Goal: Navigation & Orientation: Find specific page/section

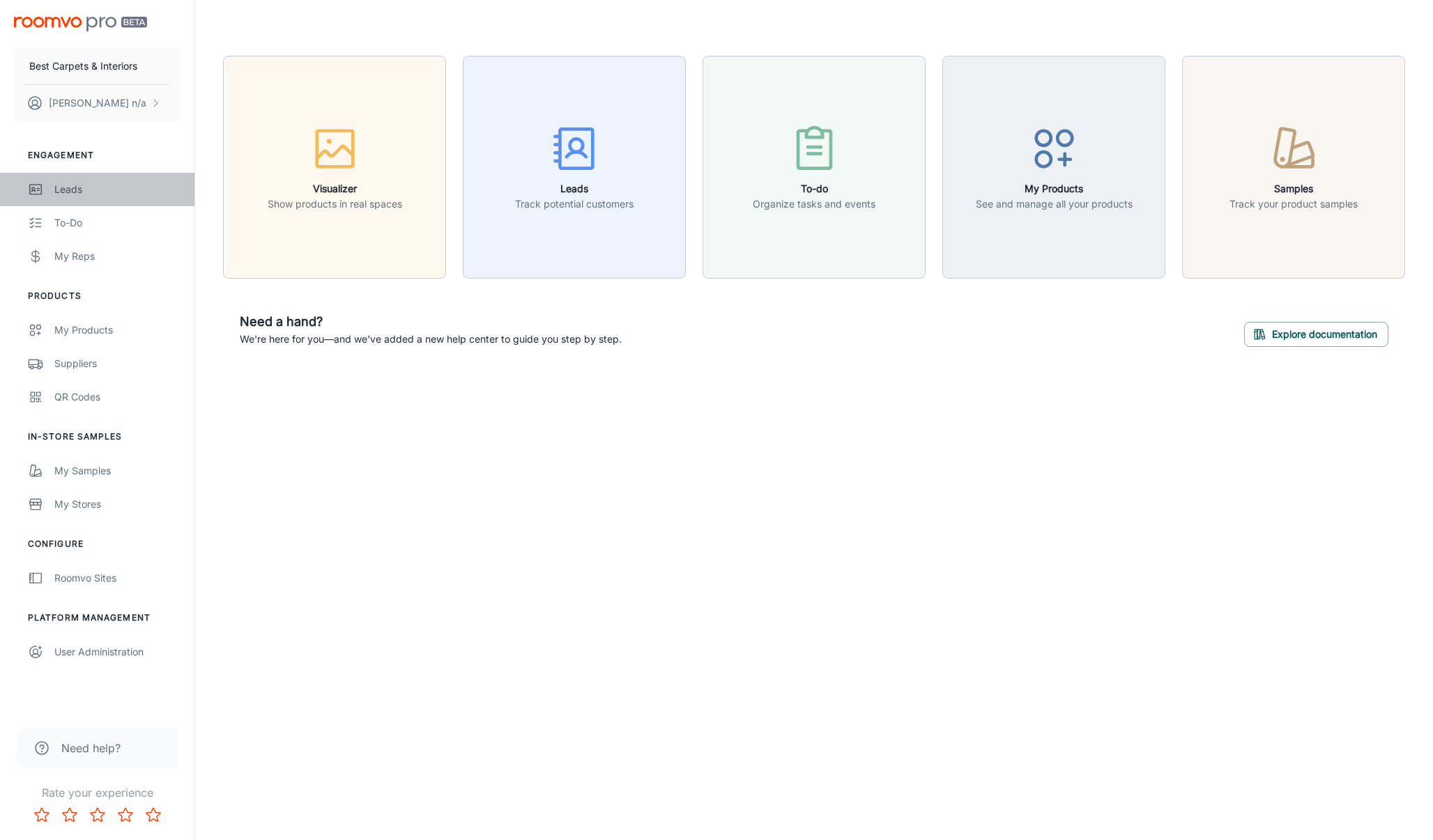
click at [89, 195] on div "Leads" at bounding box center [118, 190] width 127 height 15
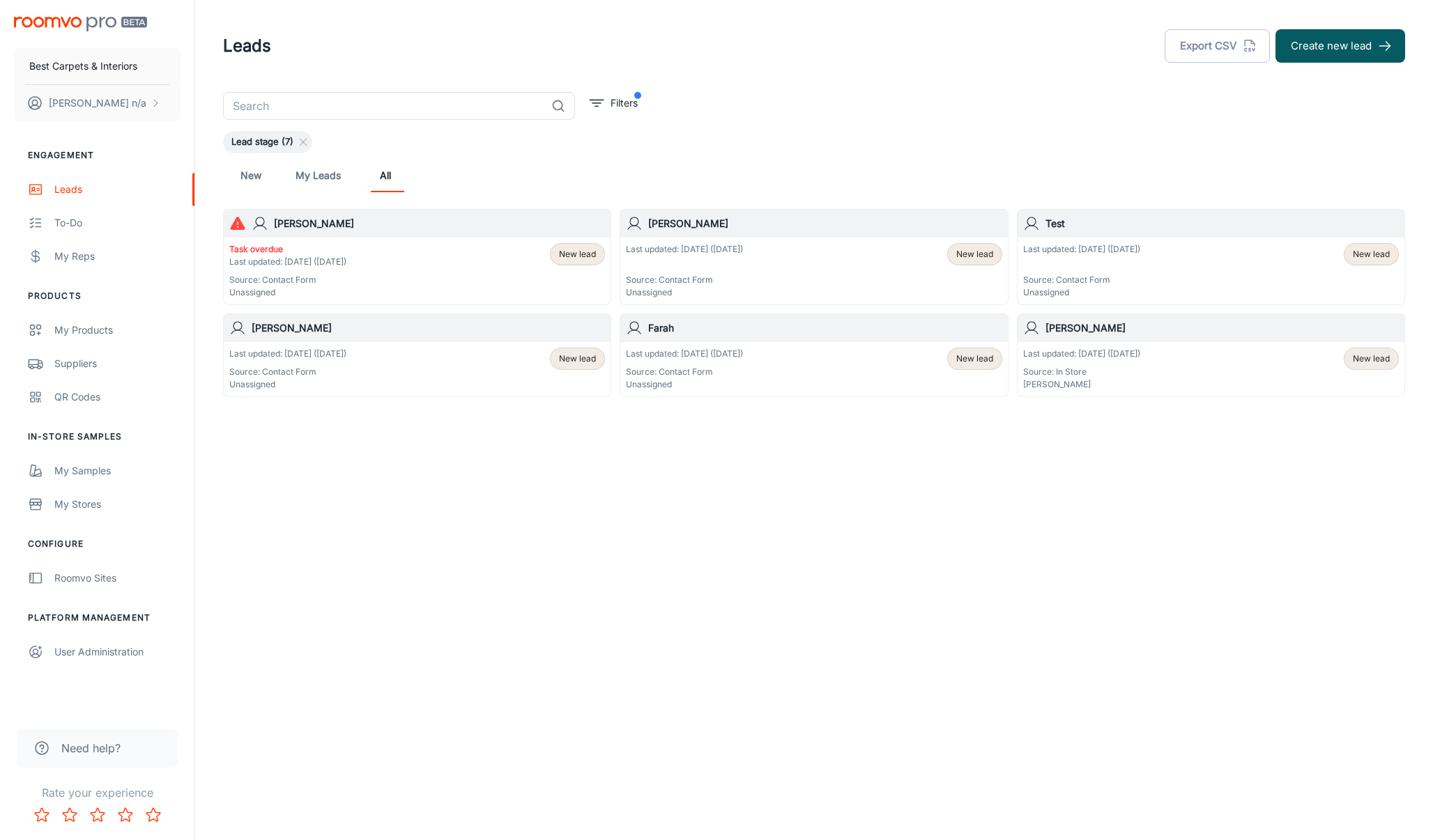
click at [793, 136] on div "Lead stage (7)" at bounding box center [814, 142] width 1182 height 22
click at [1049, 222] on h6 "Test" at bounding box center [1222, 223] width 353 height 15
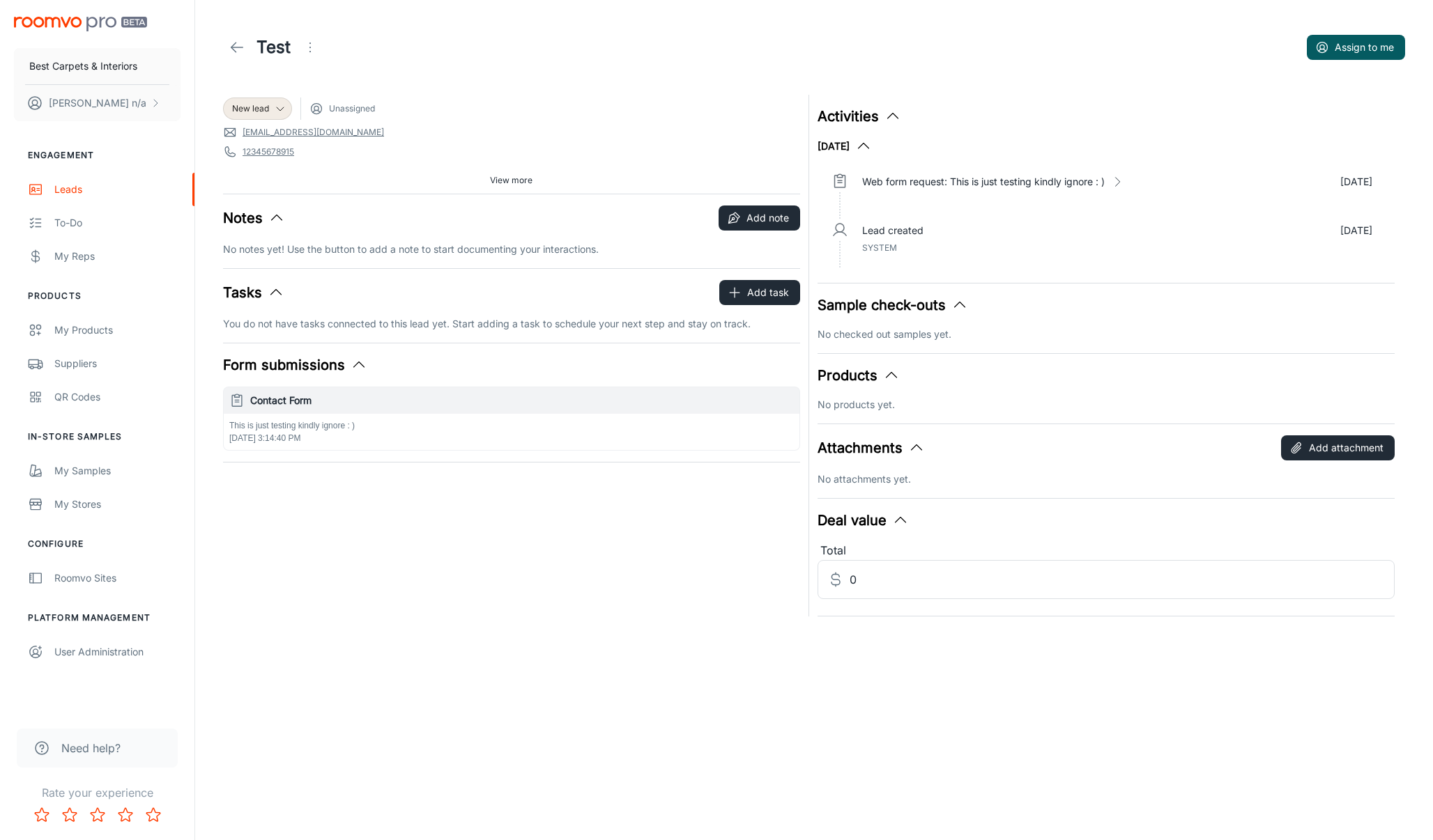
click at [238, 52] on icon at bounding box center [236, 47] width 16 height 16
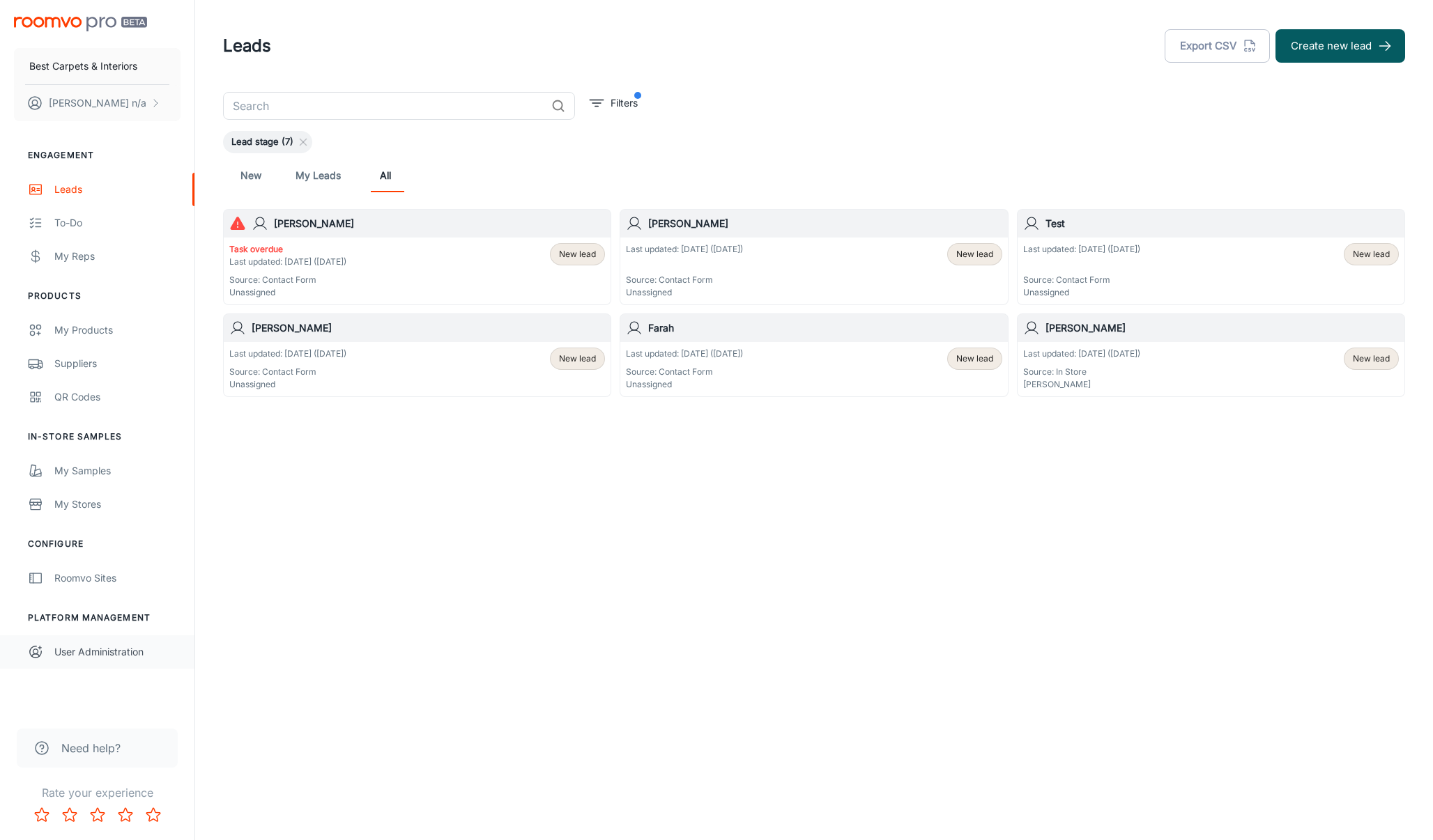
click at [101, 654] on div "User Administration" at bounding box center [118, 652] width 127 height 15
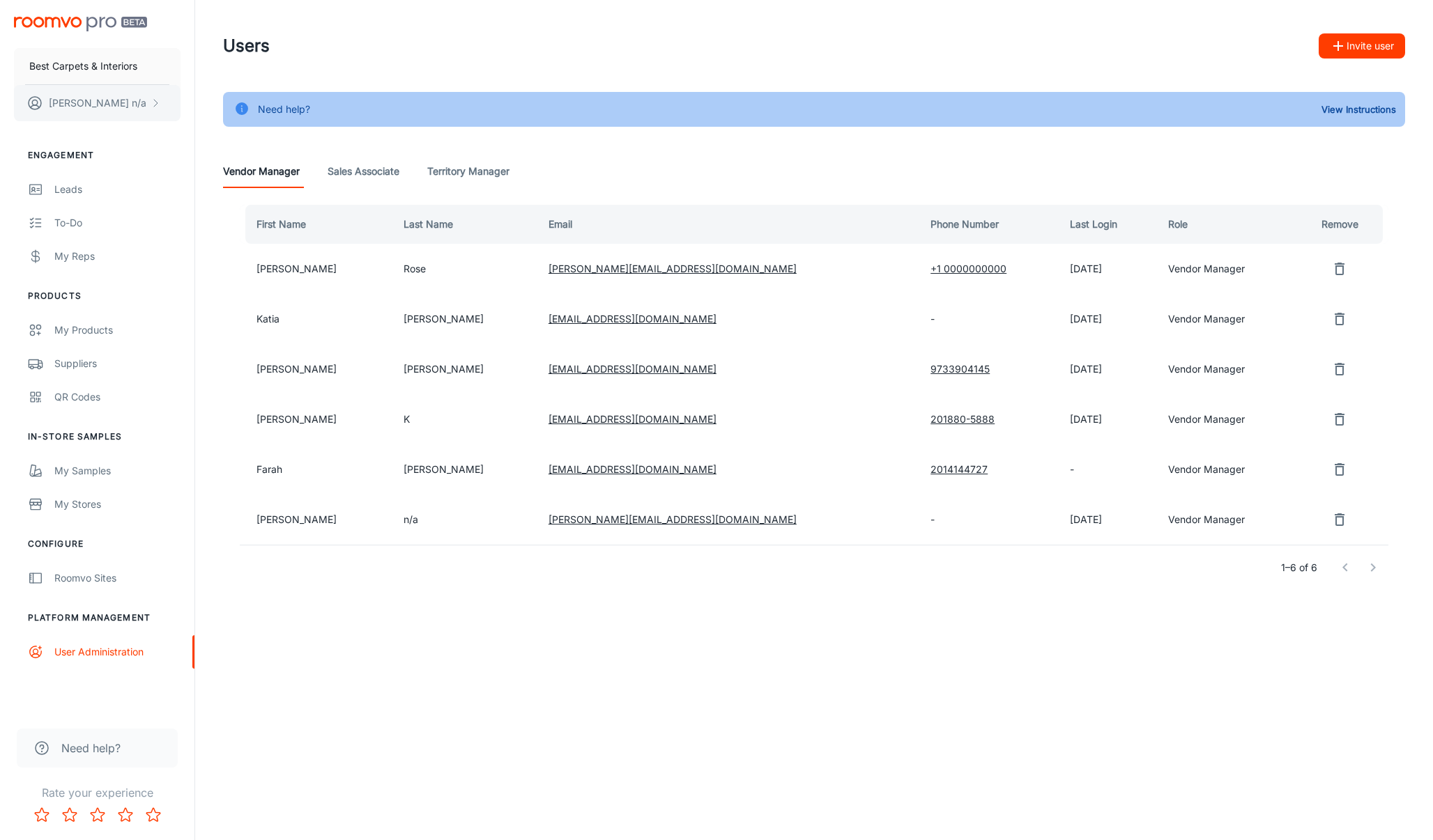
click at [111, 99] on button "[PERSON_NAME] n/a" at bounding box center [98, 104] width 167 height 36
click at [110, 101] on div at bounding box center [716, 420] width 1433 height 840
click at [101, 65] on p "Best Carpets & Interiors" at bounding box center [83, 66] width 108 height 15
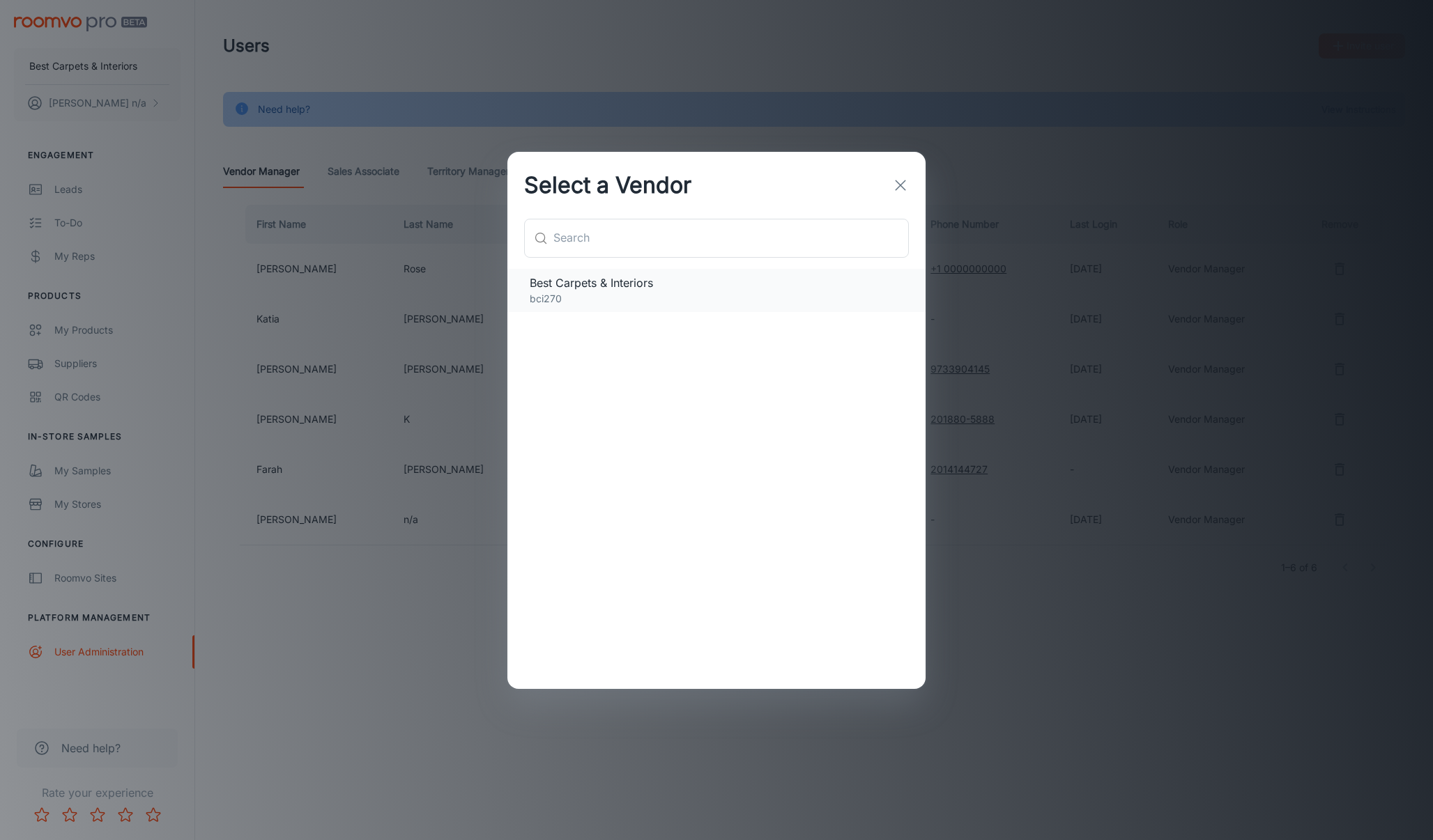
click at [600, 290] on span "Best Carpets & Interiors" at bounding box center [716, 282] width 373 height 16
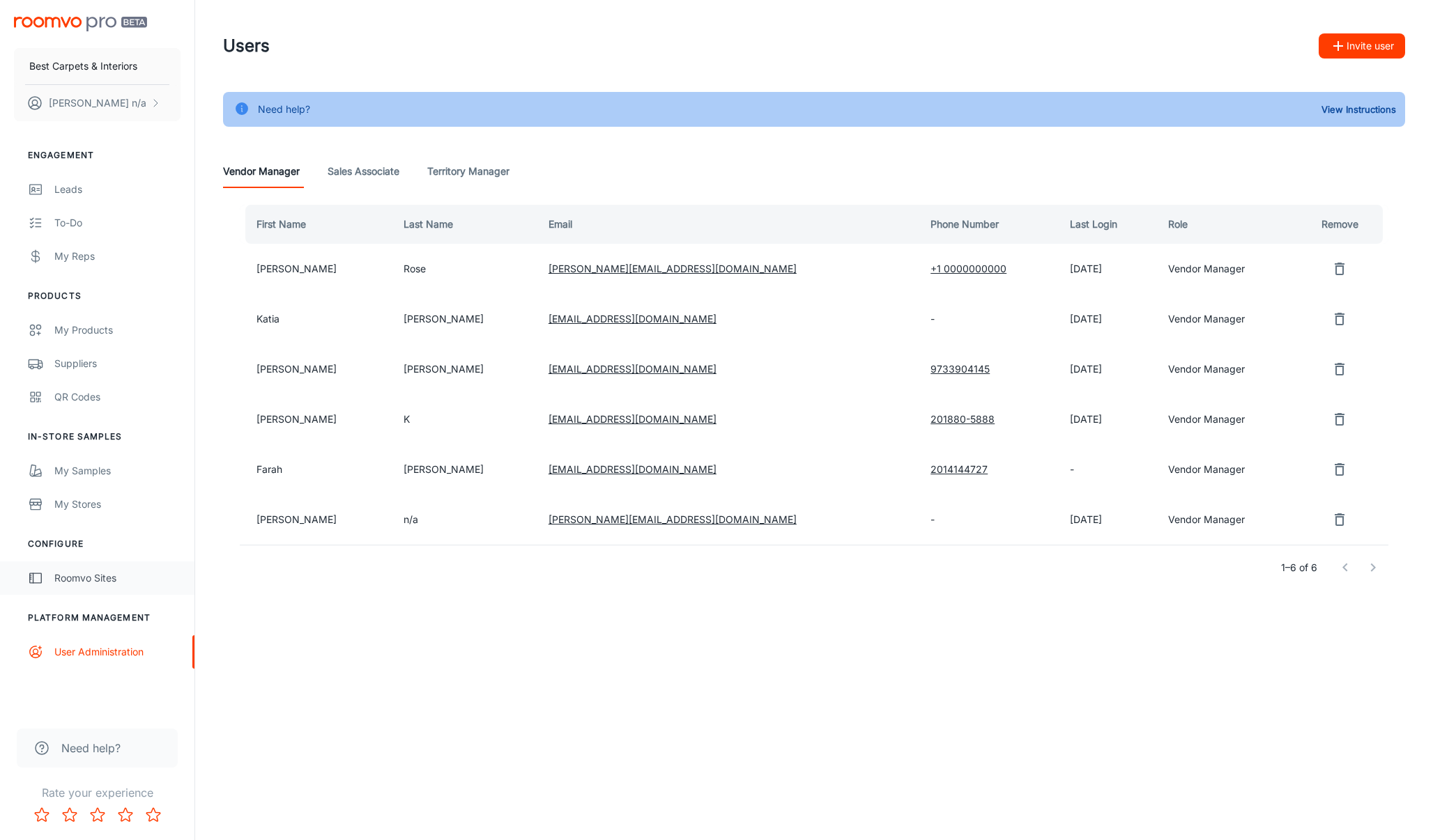
click at [145, 572] on div "Roomvo Sites" at bounding box center [118, 578] width 127 height 15
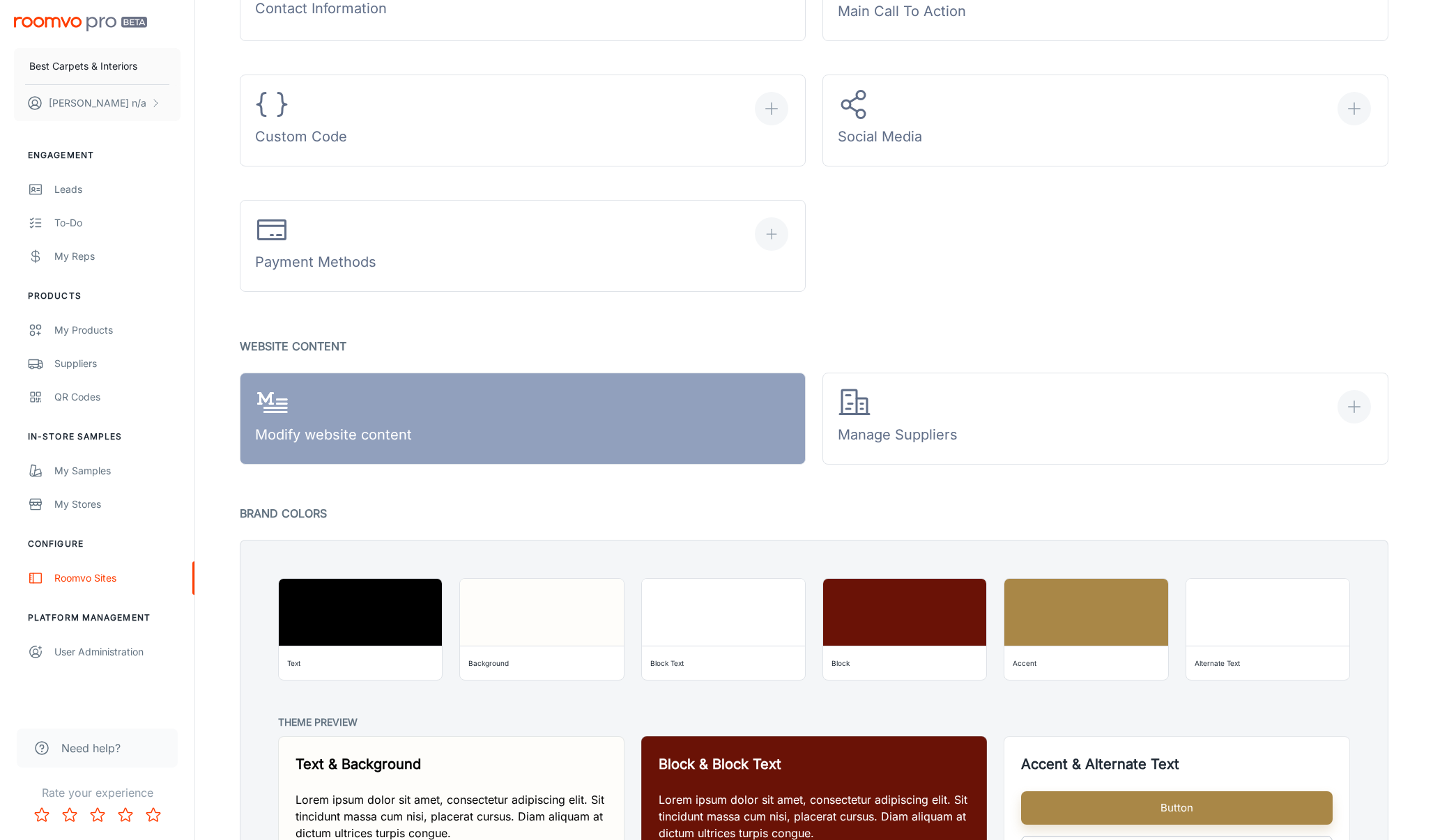
scroll to position [595, 0]
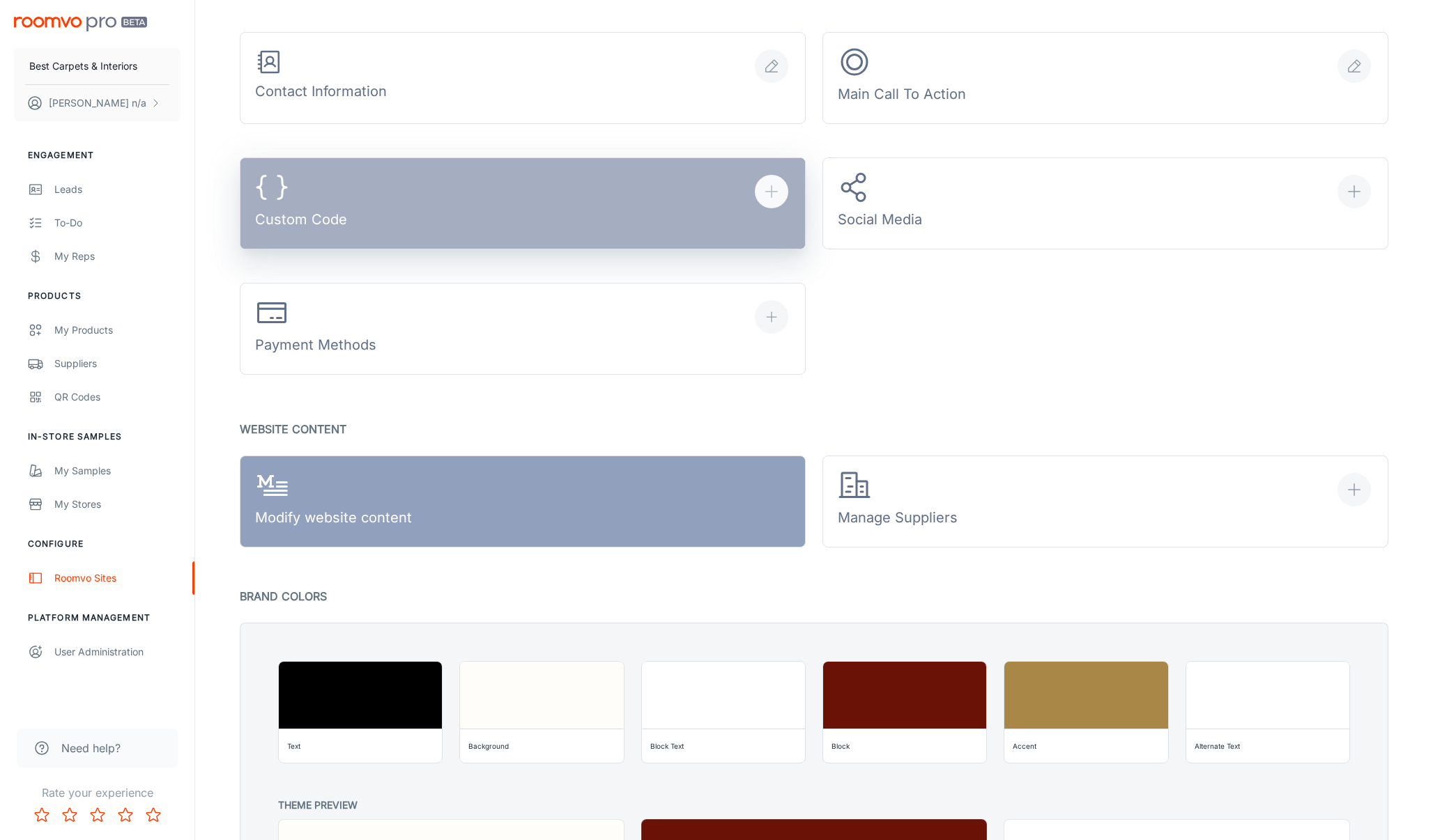
click at [777, 189] on icon "button" at bounding box center [771, 191] width 16 height 16
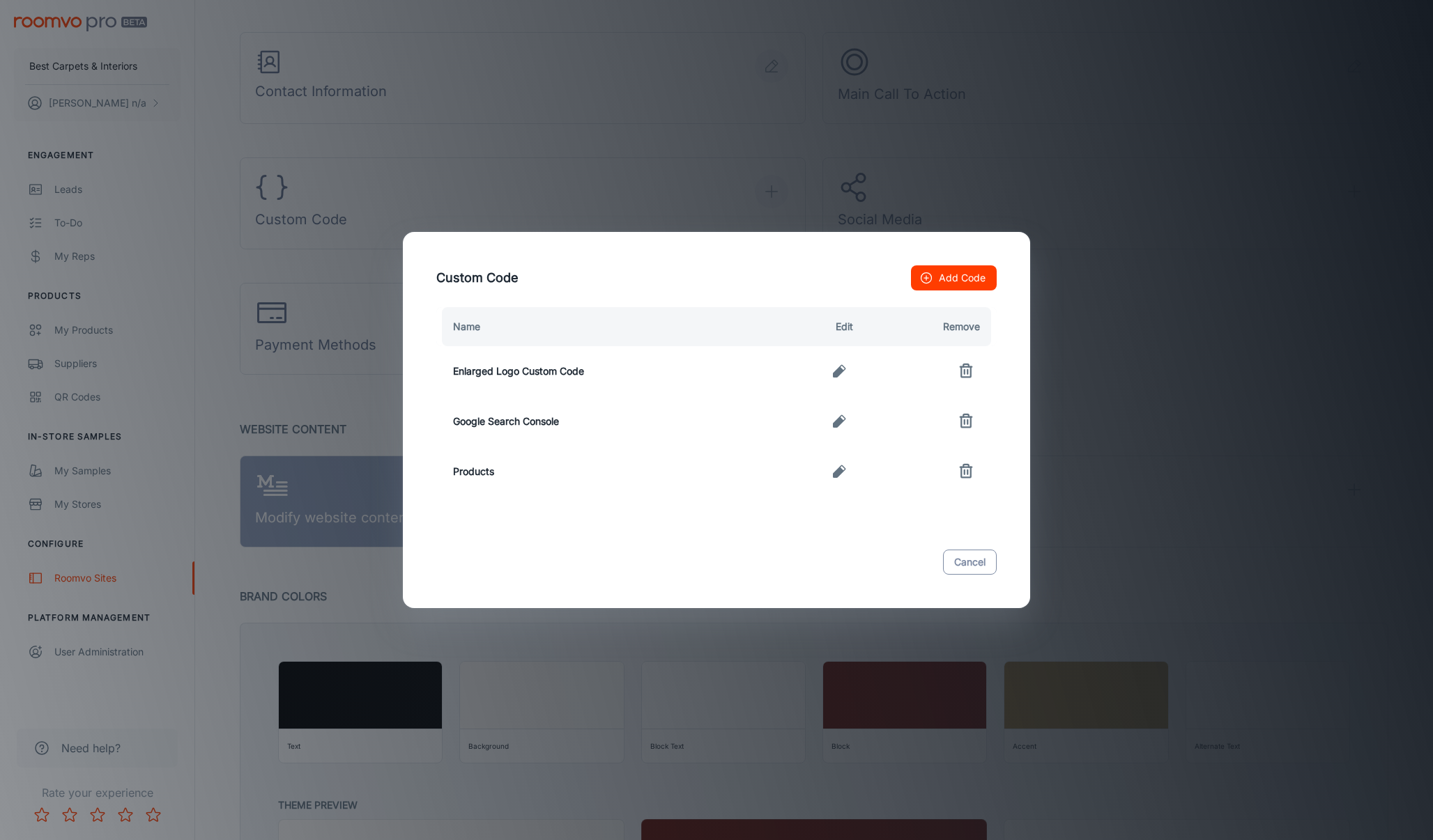
click at [975, 557] on button "Cancel" at bounding box center [970, 562] width 54 height 25
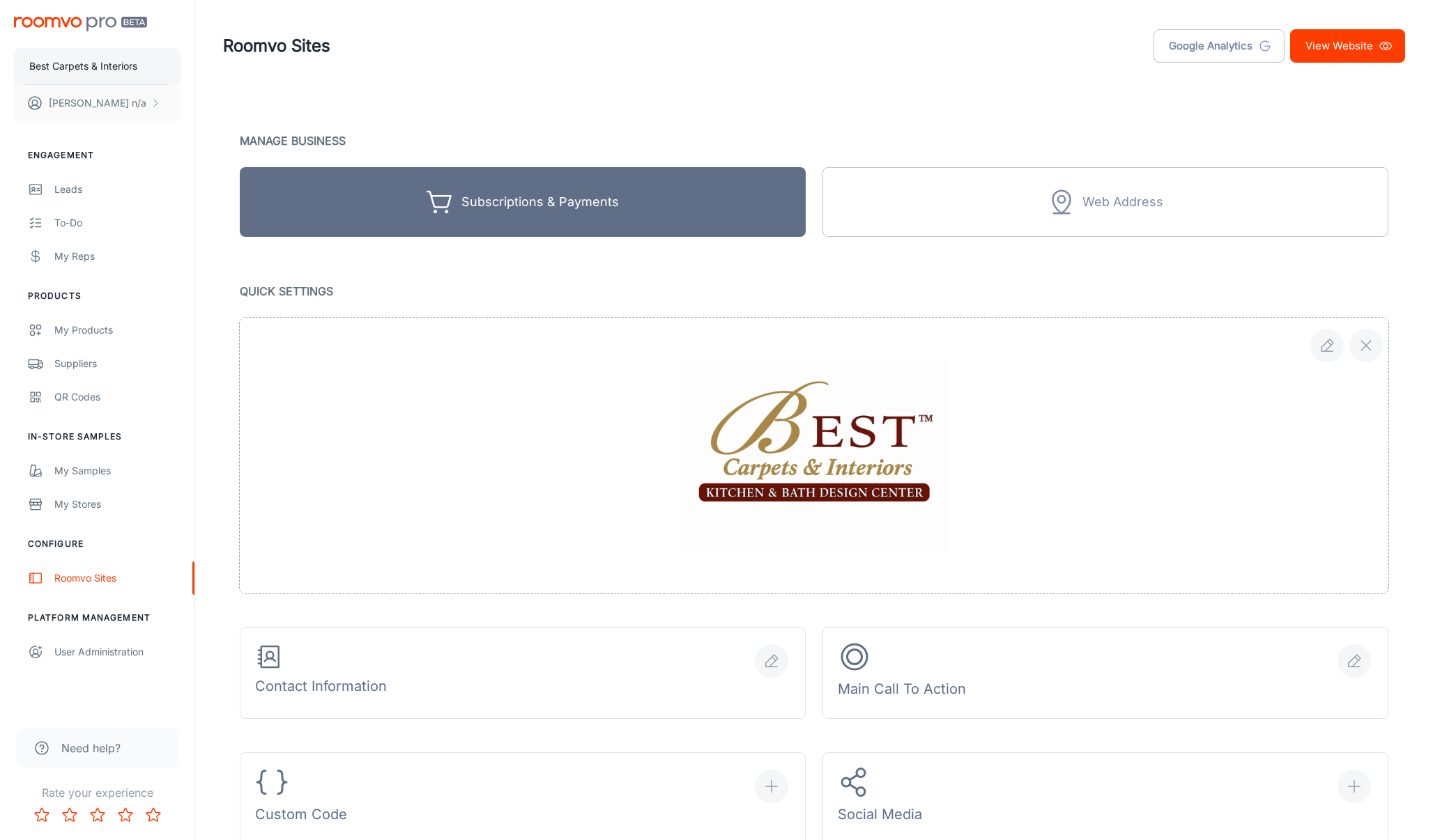
scroll to position [0, 0]
click at [89, 19] on img "scrollable content" at bounding box center [81, 23] width 133 height 14
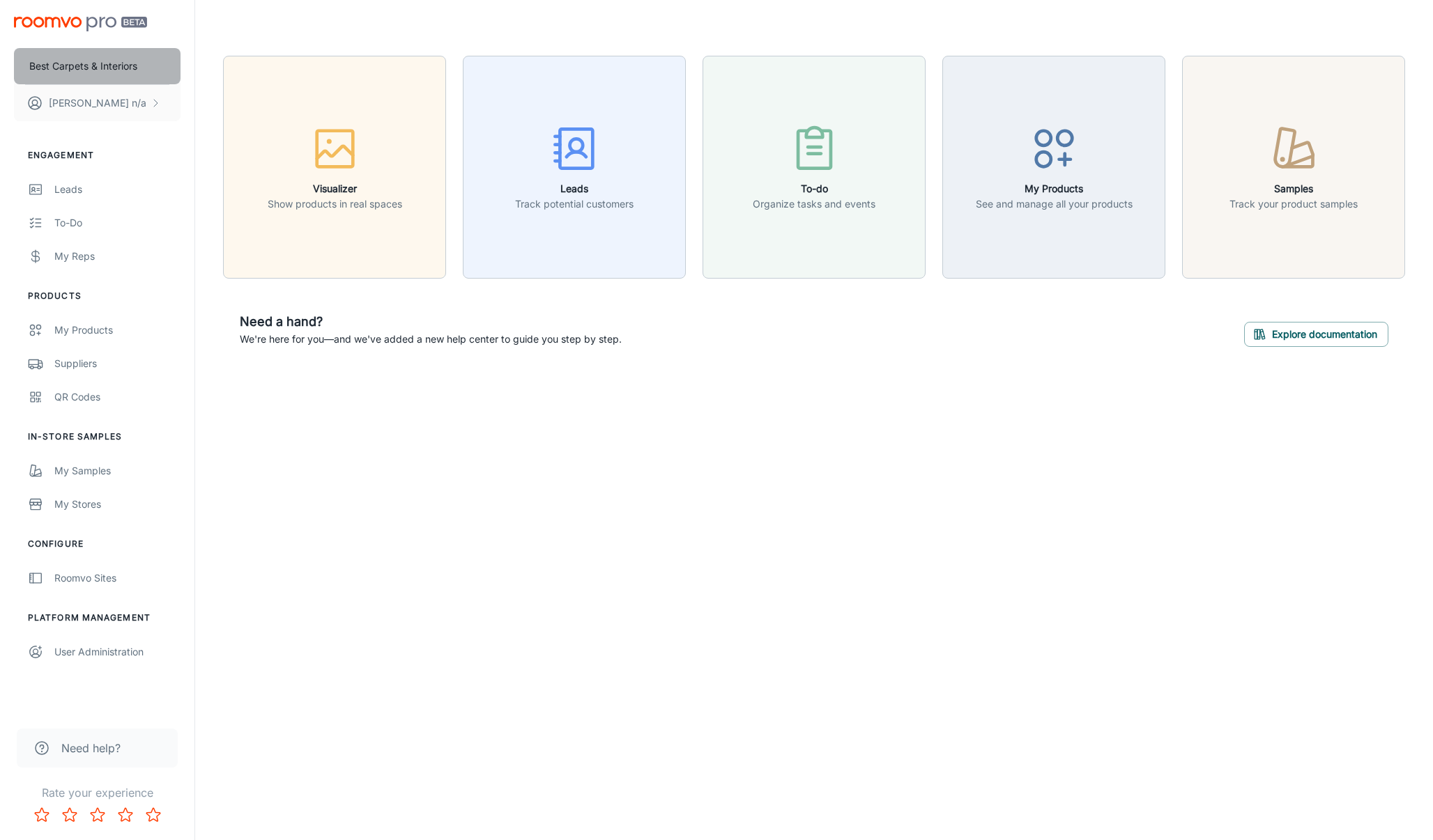
click at [102, 65] on p "Best Carpets & Interiors" at bounding box center [83, 66] width 108 height 15
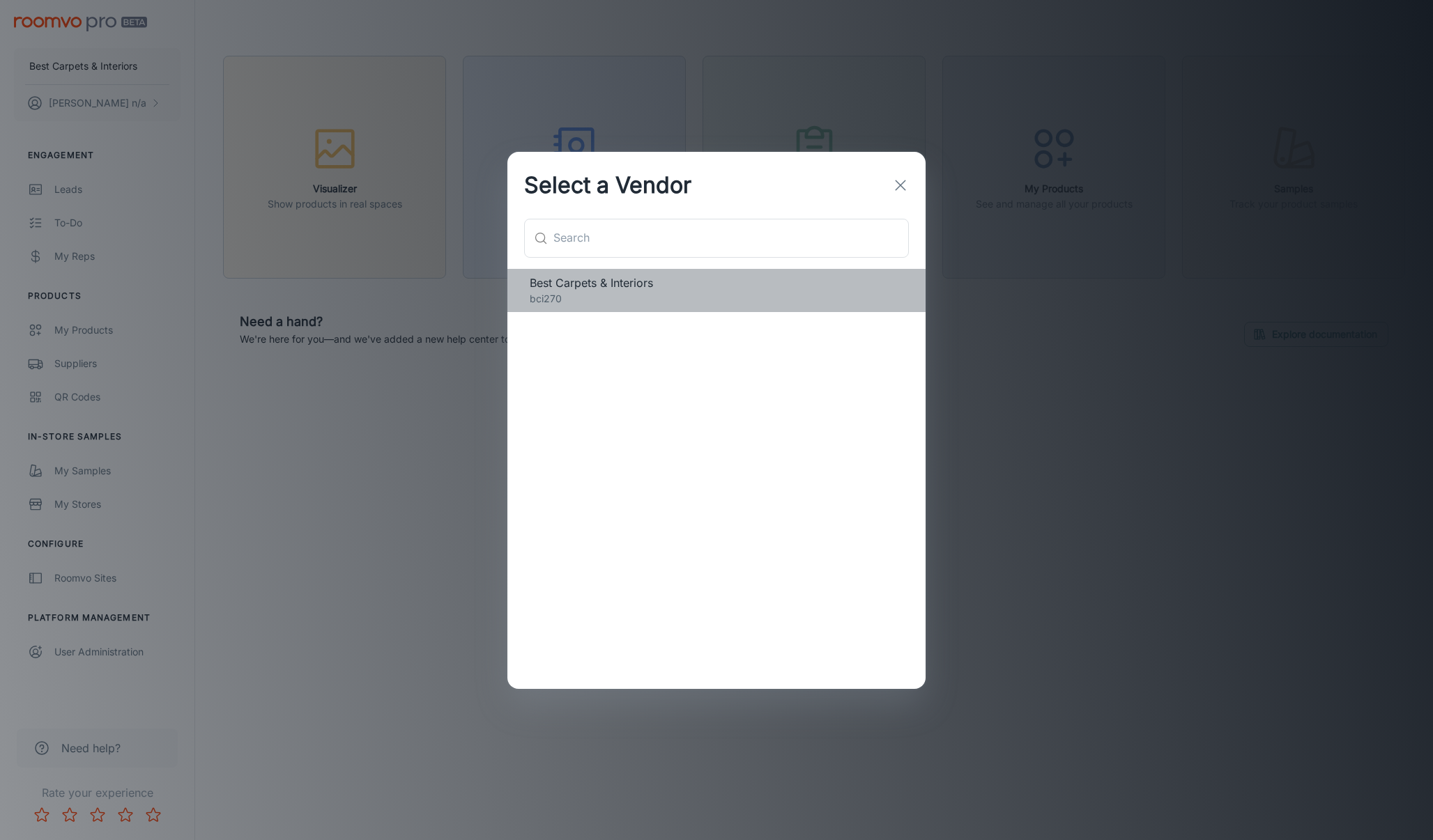
click at [722, 295] on p "bci270" at bounding box center [716, 299] width 373 height 15
